Goal: Task Accomplishment & Management: Use online tool/utility

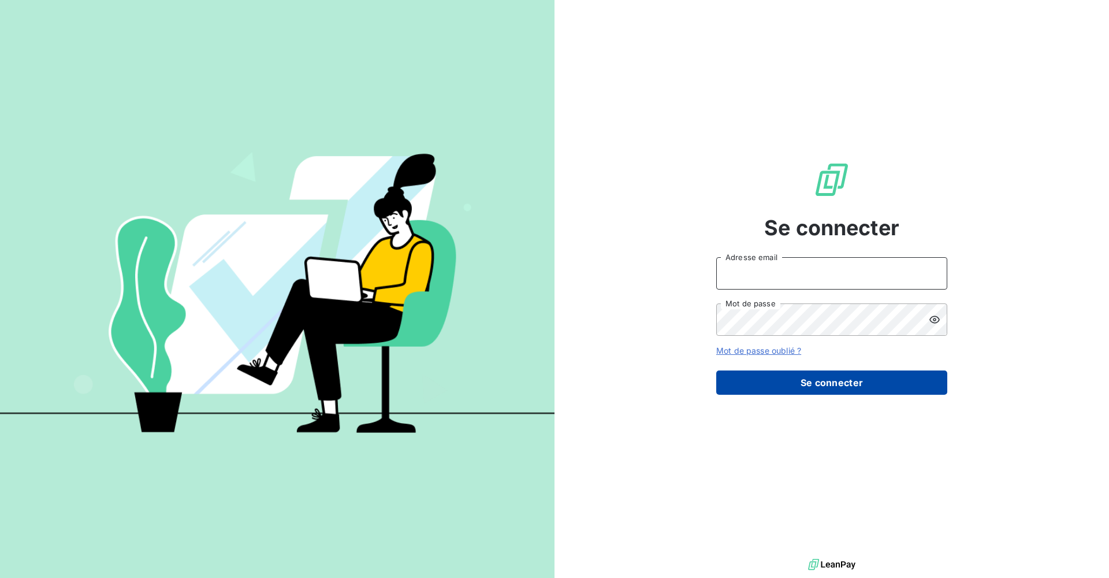
type input "[EMAIL_ADDRESS][DOMAIN_NAME]"
click at [818, 386] on button "Se connecter" at bounding box center [831, 382] width 231 height 24
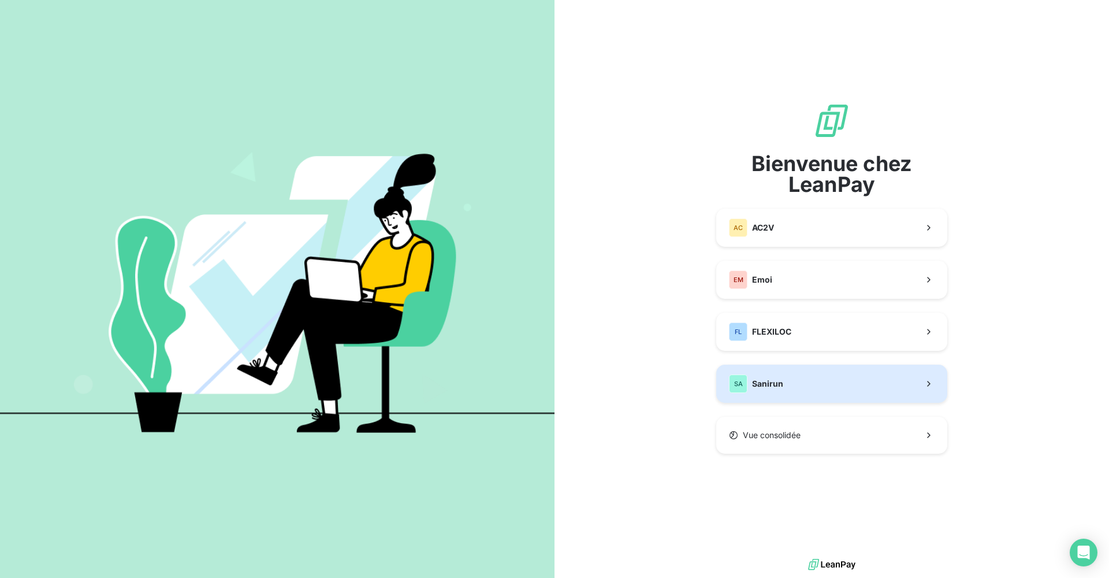
click at [810, 388] on button "SA Sanirun" at bounding box center [831, 383] width 231 height 38
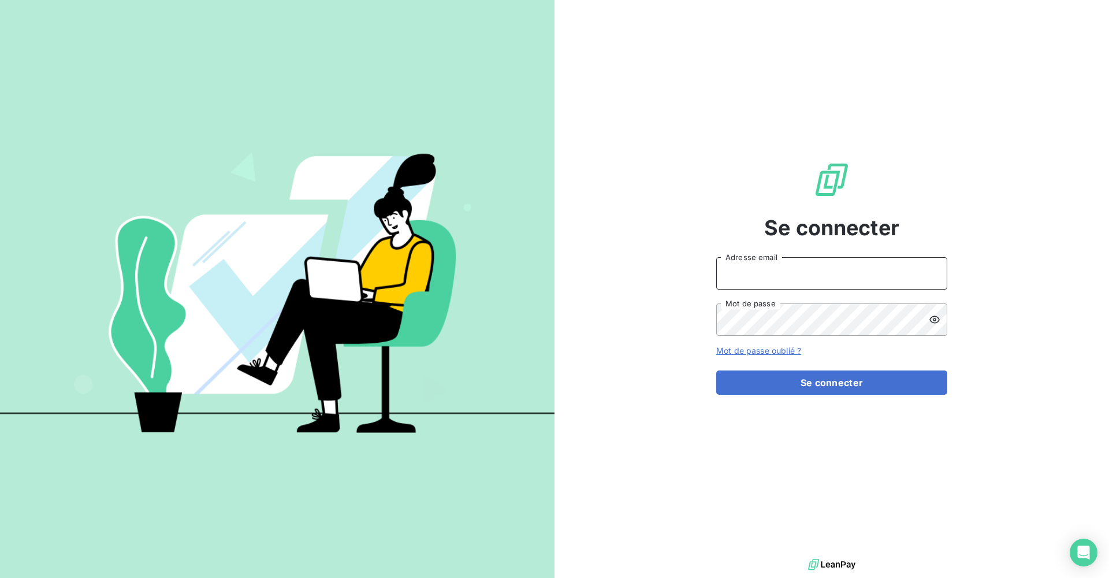
type input "[EMAIL_ADDRESS][DOMAIN_NAME]"
